Goal: Register for event/course

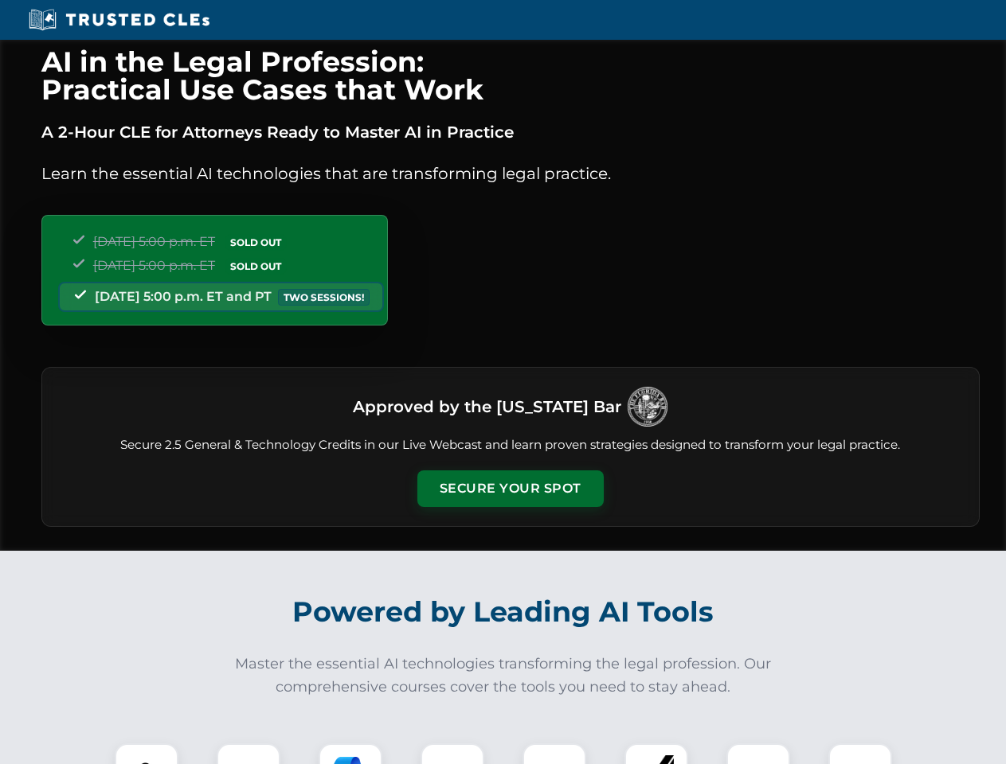
click at [510, 489] on button "Secure Your Spot" at bounding box center [510, 489] width 186 height 37
click at [146, 754] on img at bounding box center [146, 775] width 46 height 46
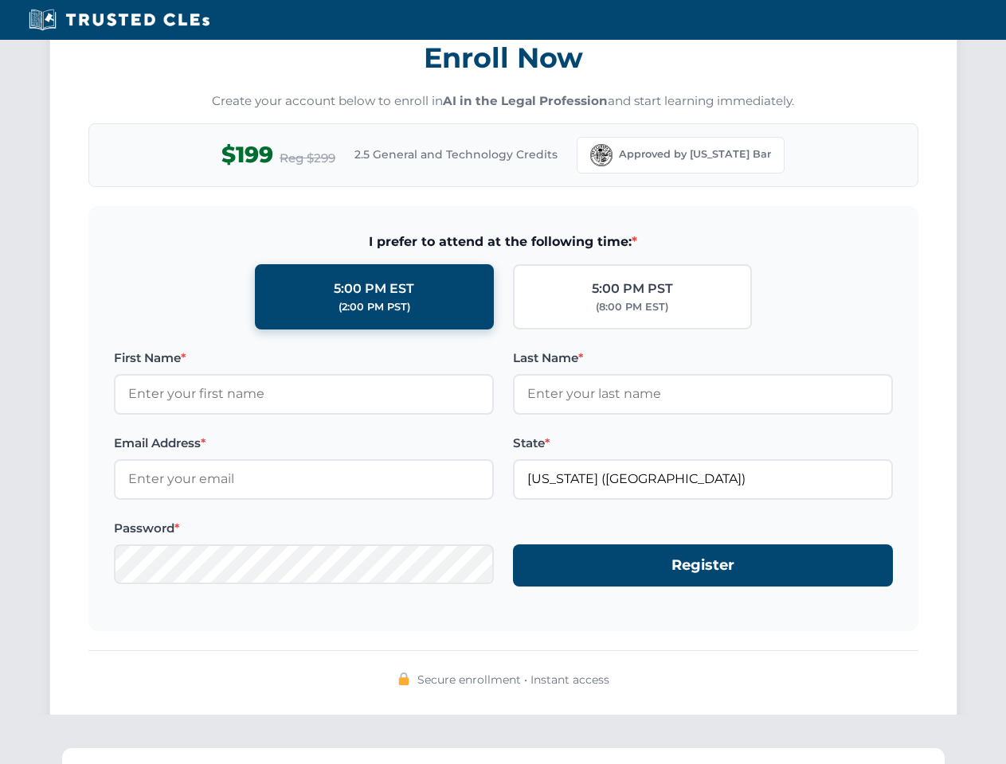
scroll to position [1563, 0]
